Goal: Transaction & Acquisition: Purchase product/service

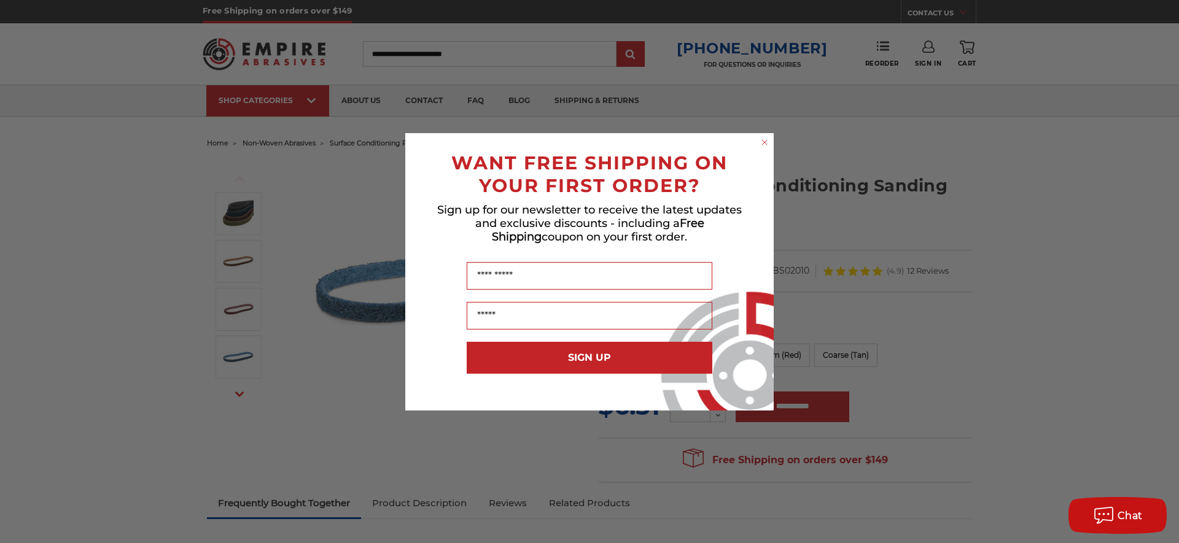
click at [765, 144] on circle "Close dialog" at bounding box center [765, 142] width 12 height 12
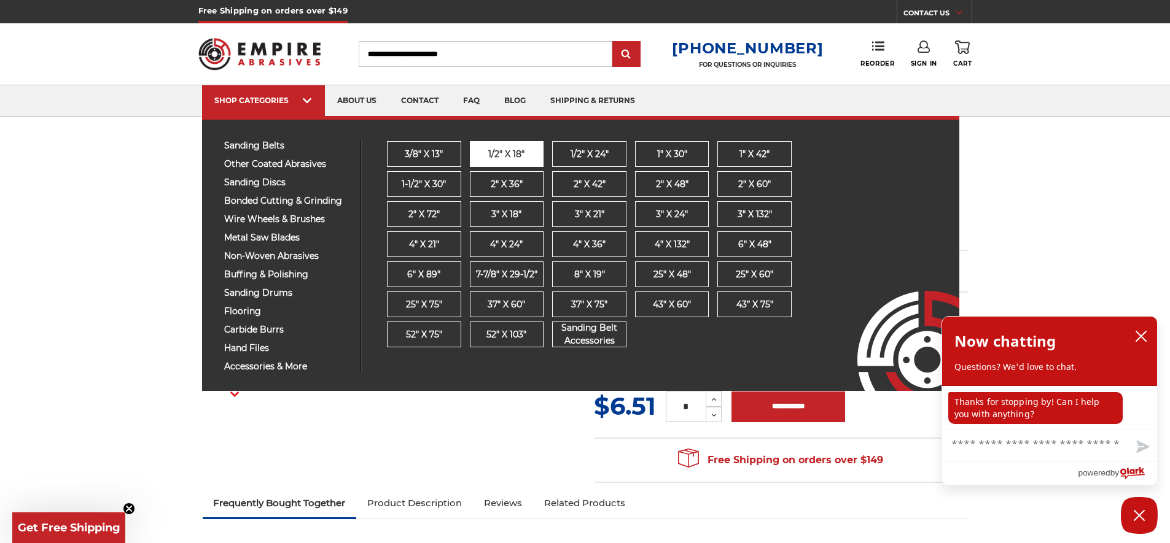
click at [515, 156] on span "1/2" x 18"" at bounding box center [506, 154] width 36 height 13
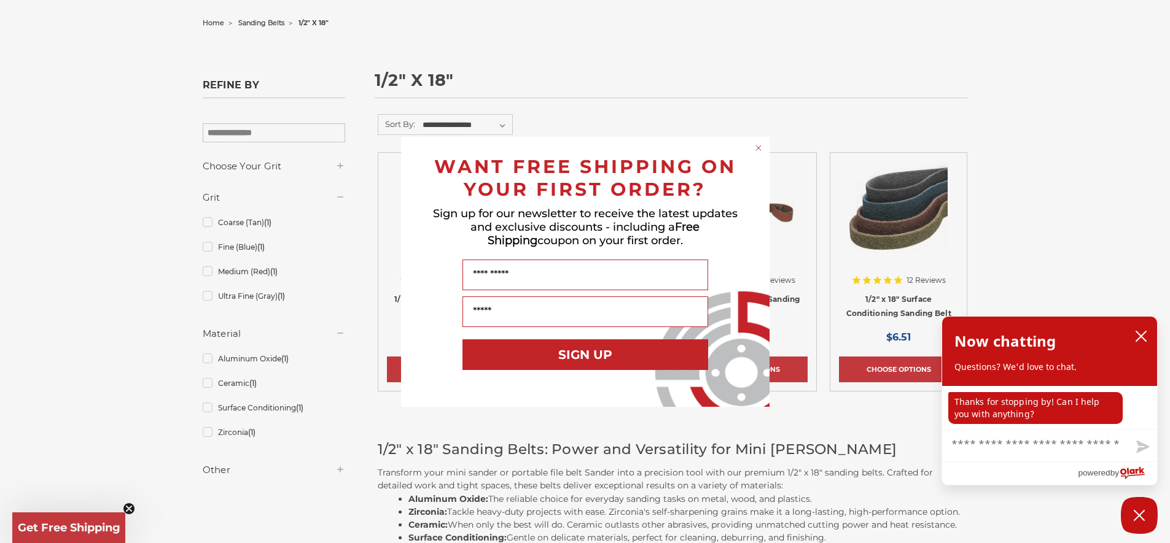
scroll to position [184, 0]
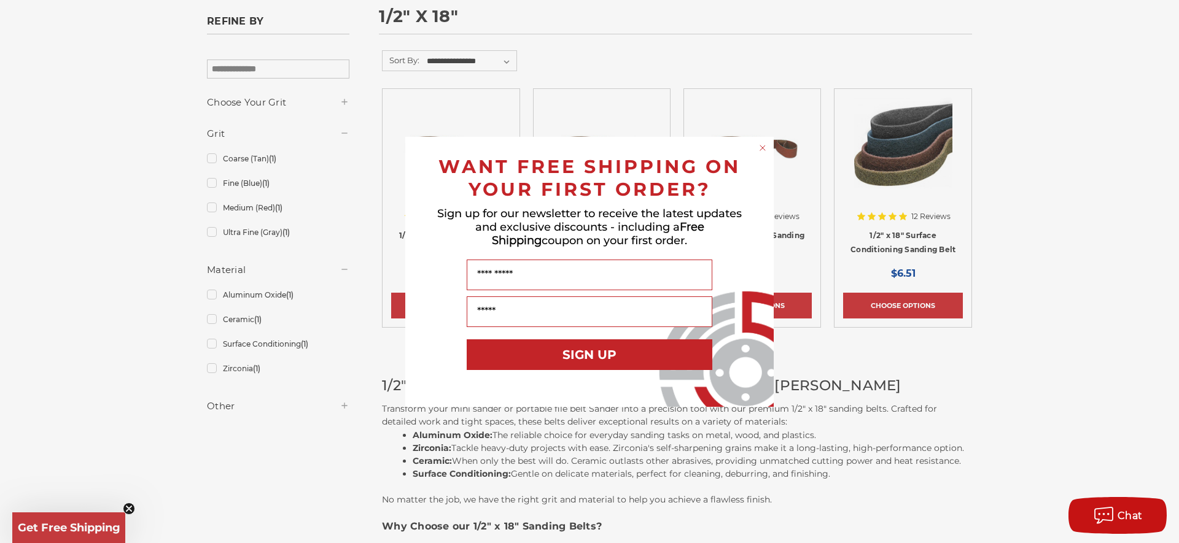
click at [763, 149] on circle "Close dialog" at bounding box center [763, 148] width 12 height 12
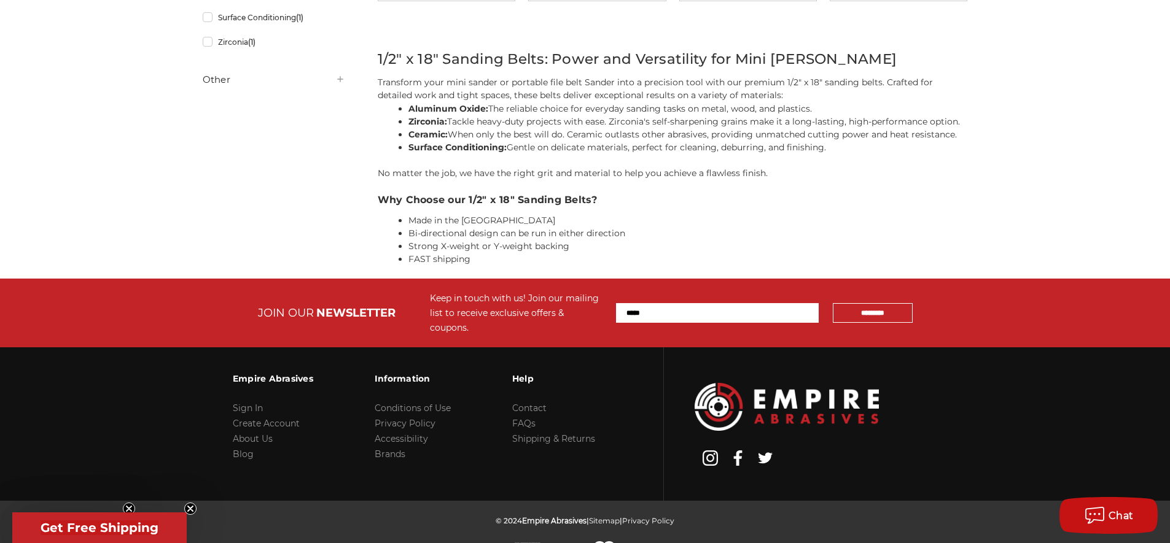
scroll to position [0, 0]
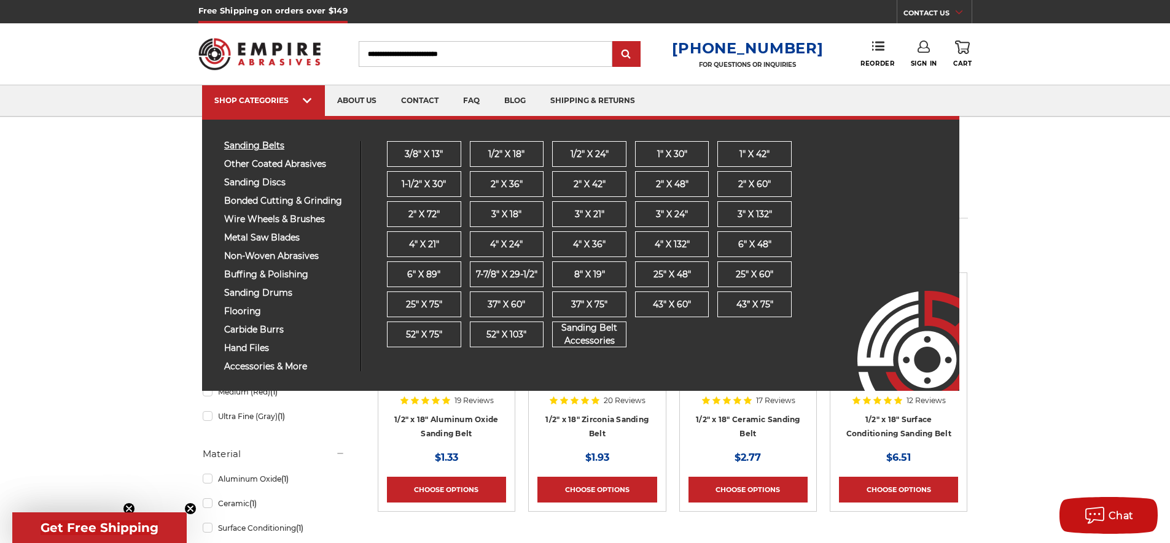
click at [246, 144] on span "sanding belts" at bounding box center [287, 145] width 127 height 9
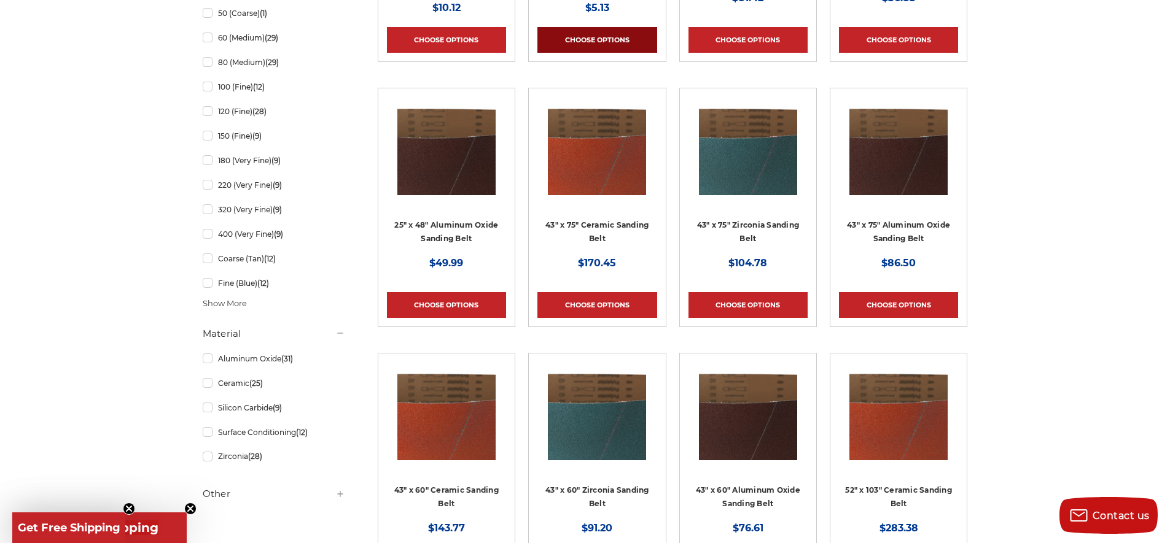
scroll to position [1167, 0]
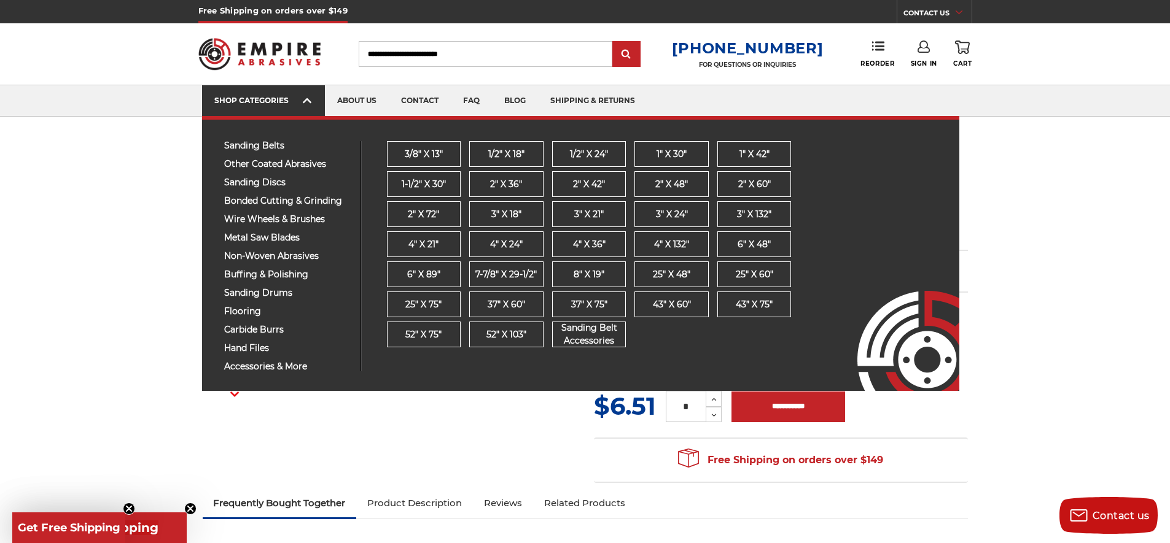
click at [316, 102] on link "SHOP CATEGORIES" at bounding box center [263, 100] width 123 height 31
click at [501, 157] on span "1/2" x 18"" at bounding box center [506, 154] width 36 height 13
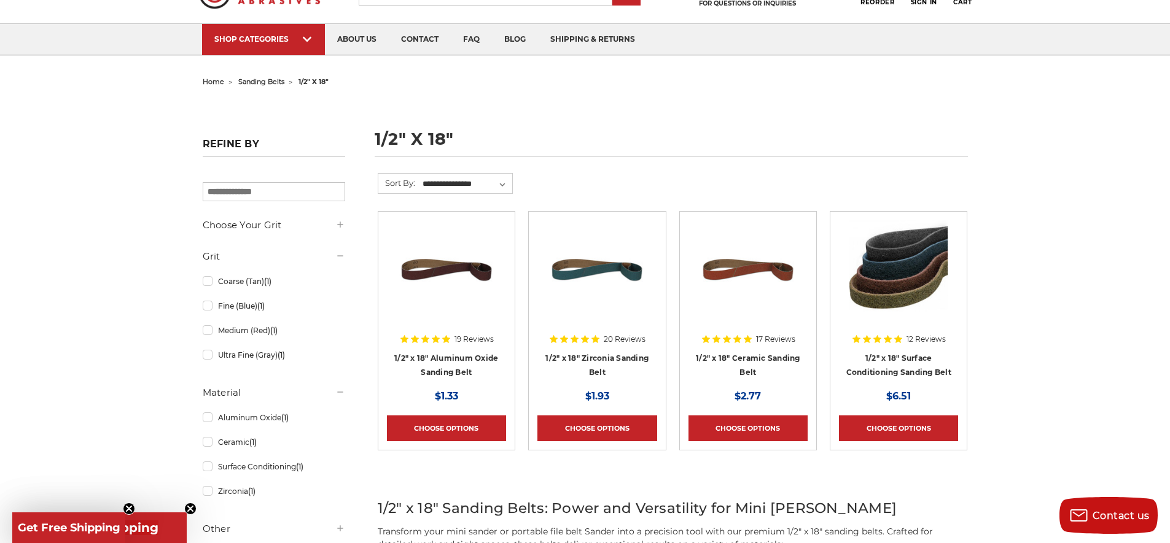
scroll to position [123, 0]
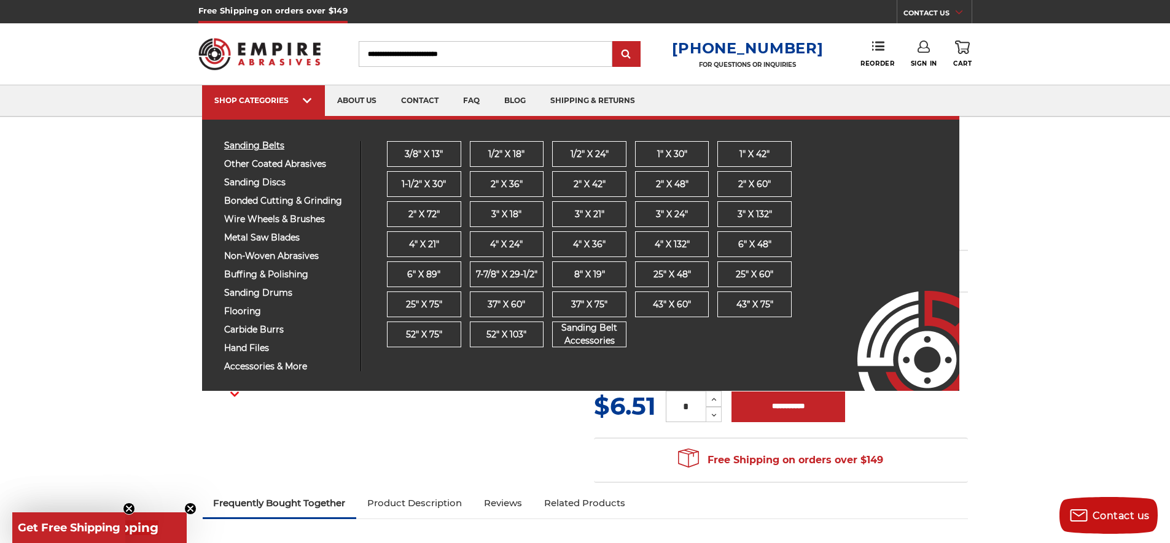
click at [250, 145] on span "sanding belts" at bounding box center [287, 145] width 127 height 9
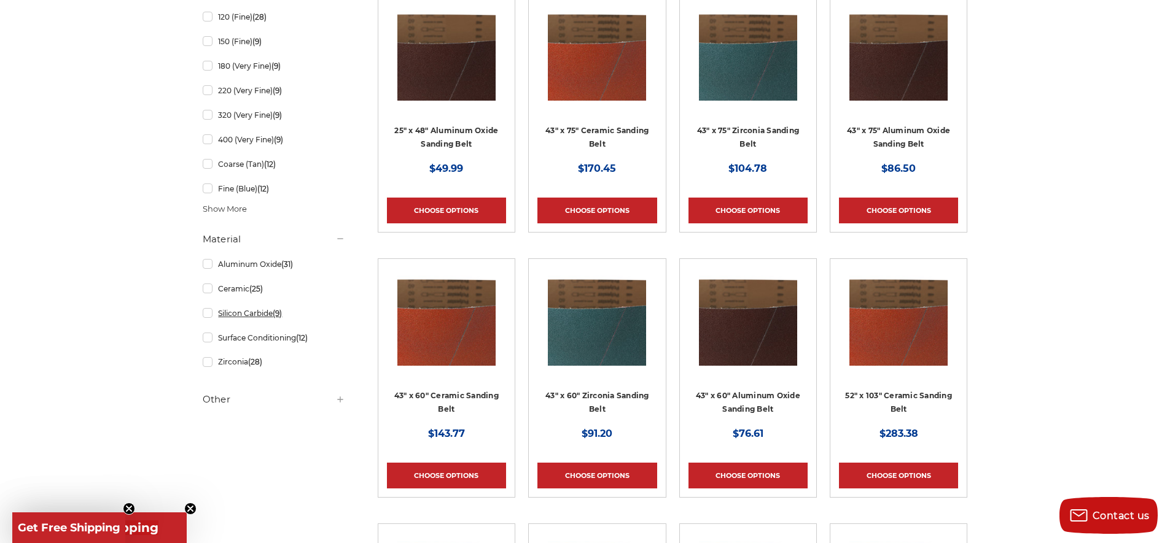
scroll to position [1290, 0]
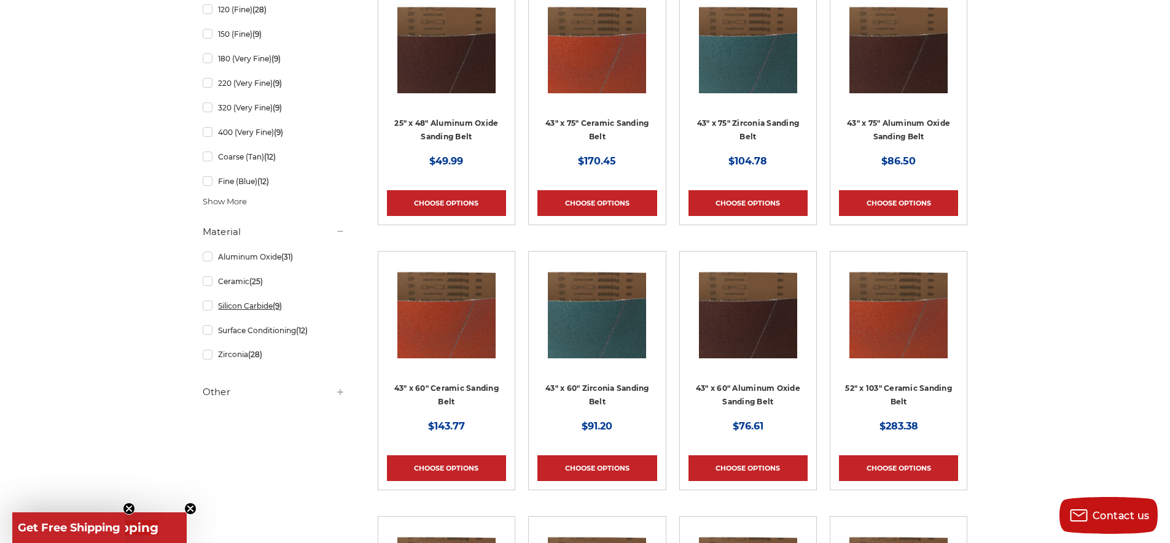
click at [243, 307] on link "Silicon Carbide (9)" at bounding box center [274, 305] width 142 height 21
